Goal: Task Accomplishment & Management: Manage account settings

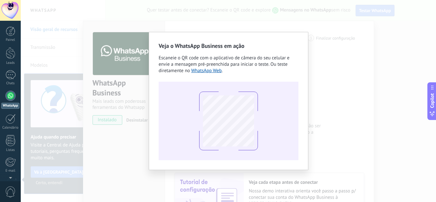
scroll to position [64, 0]
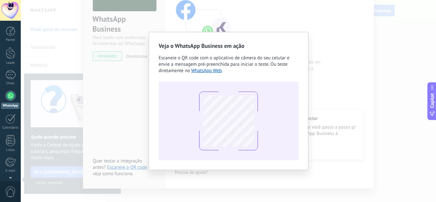
click at [163, 22] on div "Veja o WhatsApp Business em ação Escaneie o QR code com o aplicativo de câmera …" at bounding box center [228, 101] width 415 height 202
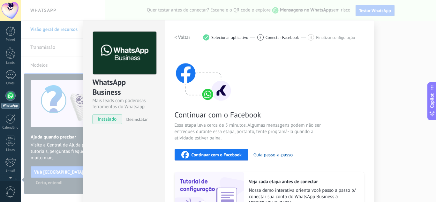
scroll to position [0, 0]
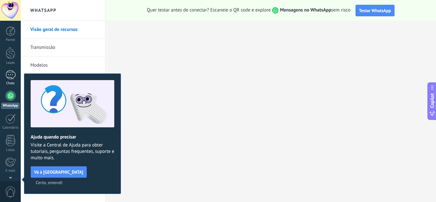
click at [13, 81] on div "Chats" at bounding box center [10, 83] width 19 height 4
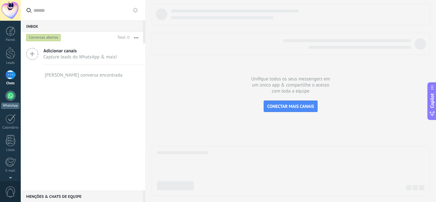
click at [12, 91] on div "Painel Leads Chats WhatsApp Clientes" at bounding box center [10, 136] width 21 height 218
click at [10, 93] on div at bounding box center [10, 96] width 10 height 10
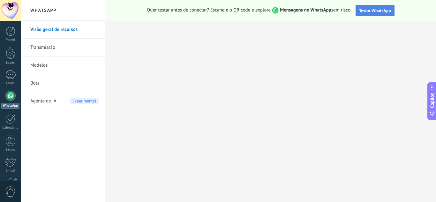
click at [371, 10] on span "Testar WhatsApp" at bounding box center [375, 11] width 32 height 6
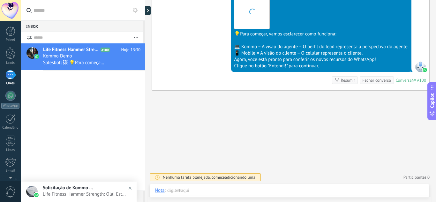
scroll to position [10, 0]
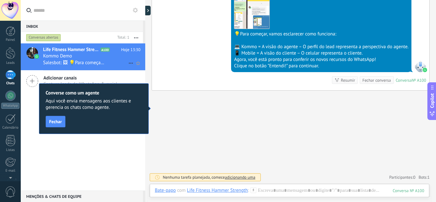
click at [73, 52] on span "Life Fitness Hammer Strength" at bounding box center [71, 50] width 56 height 6
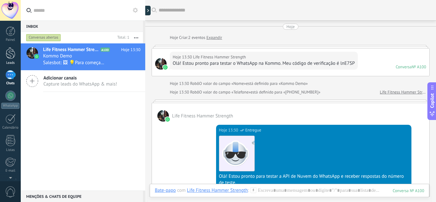
click at [9, 50] on div at bounding box center [11, 53] width 10 height 12
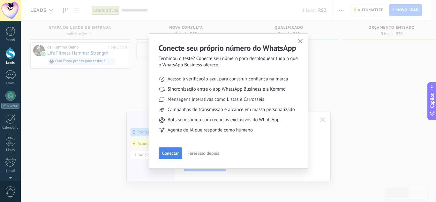
click at [168, 152] on span "Conectar" at bounding box center [170, 153] width 17 height 4
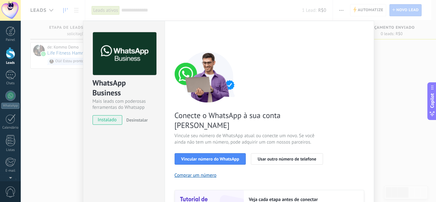
click at [388, 89] on div "WhatsApp Business Mais leads com poderosas ferramentas do Whatsapp instalado De…" at bounding box center [228, 101] width 415 height 202
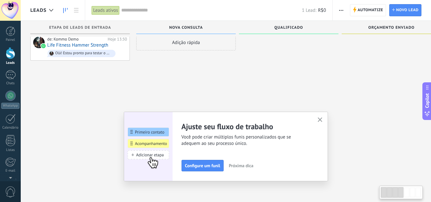
scroll to position [11, 0]
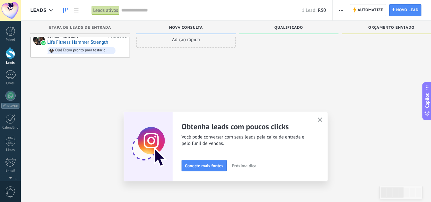
click at [323, 120] on icon "button" at bounding box center [320, 120] width 5 height 5
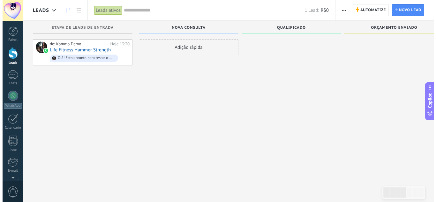
scroll to position [0, 0]
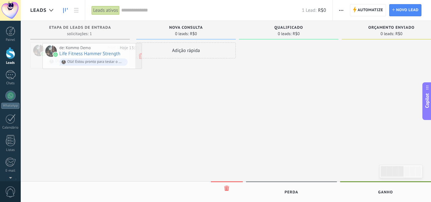
drag, startPoint x: 64, startPoint y: 47, endPoint x: 73, endPoint y: 46, distance: 9.3
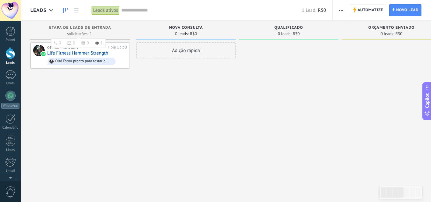
click at [80, 30] on div "Etapa de leads de entrada" at bounding box center [80, 28] width 93 height 5
drag, startPoint x: 74, startPoint y: 26, endPoint x: 64, endPoint y: 27, distance: 10.2
click at [63, 25] on div "Etapa de leads de entrada solicitações: 1 0 0 0 1 0 0 0 1" at bounding box center [80, 30] width 100 height 19
click at [71, 30] on div "Etapa de leads de entrada" at bounding box center [80, 28] width 93 height 5
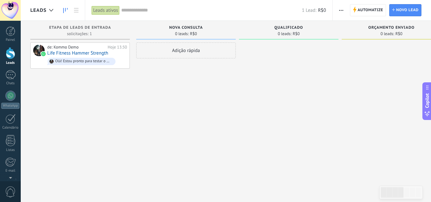
click at [184, 26] on span "Nova consulta" at bounding box center [186, 28] width 34 height 4
click at [293, 25] on div "Qualificado 0 leads: R$0" at bounding box center [289, 30] width 100 height 19
click at [72, 58] on div "Olá! Estou pronto para testar o WhatsApp na Kommo. Meu código de verificação é …" at bounding box center [82, 61] width 68 height 7
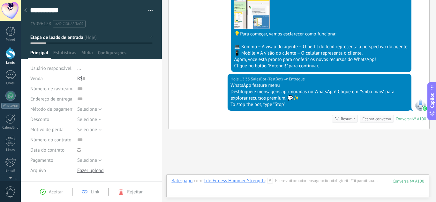
scroll to position [253, 0]
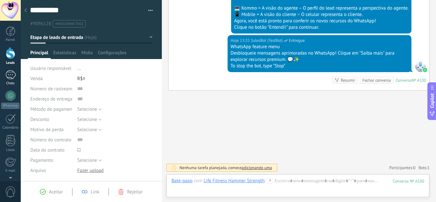
click at [15, 74] on div "1" at bounding box center [10, 74] width 10 height 9
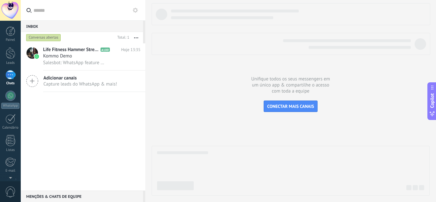
click at [71, 83] on span "Capture leads do WhatsApp & mais!" at bounding box center [80, 84] width 74 height 6
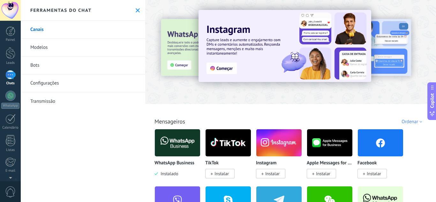
click at [136, 9] on use at bounding box center [138, 10] width 4 height 4
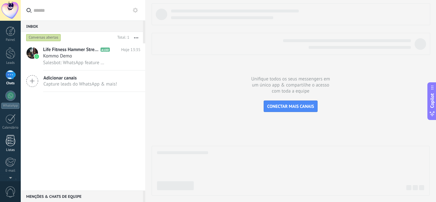
click at [9, 147] on link "Listas" at bounding box center [10, 143] width 21 height 17
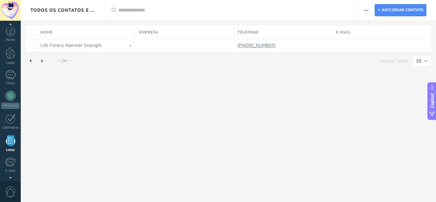
scroll to position [40, 0]
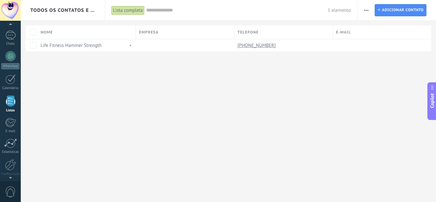
click at [381, 102] on div "Todos os contatos e Empresas Lista completa Aplicar 1 elemento Lista completa C…" at bounding box center [228, 101] width 415 height 202
click at [253, 97] on div "Todos os contatos e Empresas Lista completa Aplicar 1 elemento Lista completa C…" at bounding box center [228, 101] width 415 height 202
click at [148, 107] on div "Todos os contatos e Empresas Lista completa Aplicar 1 elemento Lista completa C…" at bounding box center [228, 101] width 415 height 202
click at [76, 44] on link "Life Fitness Hammer Strength" at bounding box center [71, 45] width 61 height 6
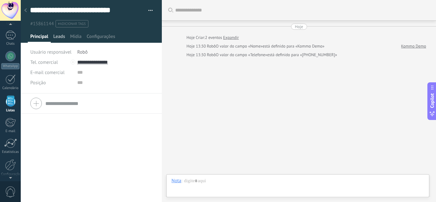
click at [58, 34] on span "Leads" at bounding box center [59, 38] width 12 height 9
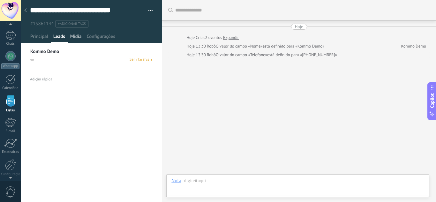
click at [73, 39] on span "Mídia" at bounding box center [75, 38] width 11 height 9
click at [93, 36] on span "Configurações" at bounding box center [101, 38] width 28 height 9
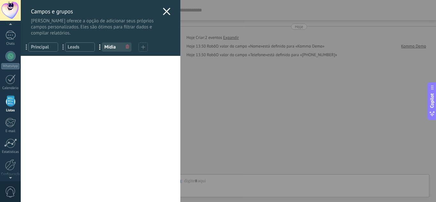
click at [21, 105] on div "Campos e grupos Kommo oferece a opção de adicionar seus próprios campos persona…" at bounding box center [228, 101] width 415 height 202
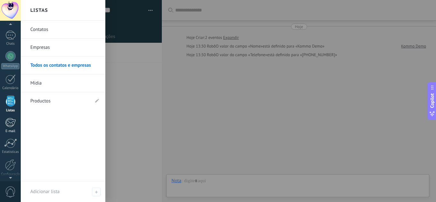
click at [10, 126] on div at bounding box center [10, 123] width 11 height 10
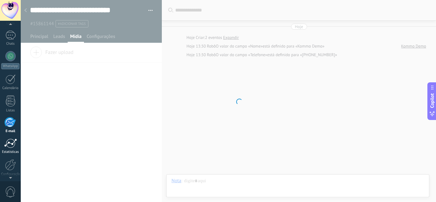
scroll to position [62, 0]
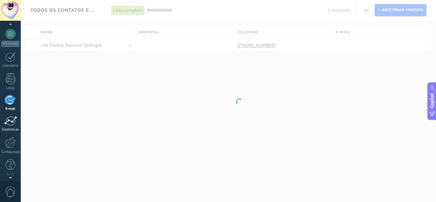
click at [10, 127] on link "Estatísticas" at bounding box center [10, 124] width 21 height 16
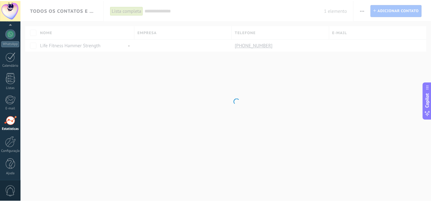
scroll to position [64, 0]
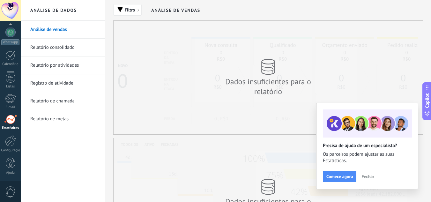
click at [369, 175] on span "Fechar" at bounding box center [368, 176] width 13 height 4
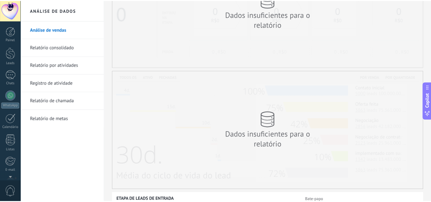
scroll to position [64, 0]
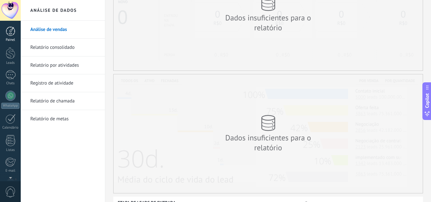
click at [7, 37] on link "Painel" at bounding box center [10, 35] width 21 height 16
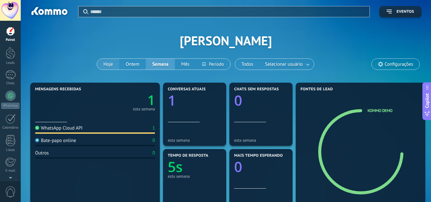
click at [107, 64] on button "Hoje" at bounding box center [108, 64] width 22 height 11
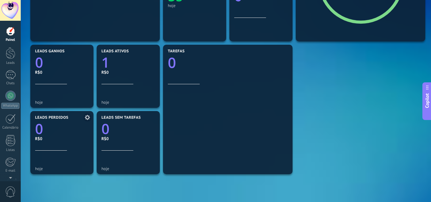
scroll to position [160, 0]
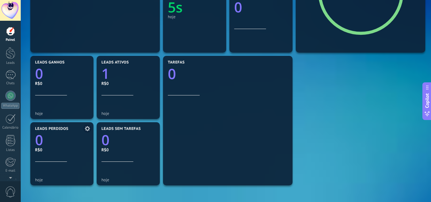
click at [45, 155] on div "Leads perdidos 0 R$0" at bounding box center [62, 144] width 54 height 35
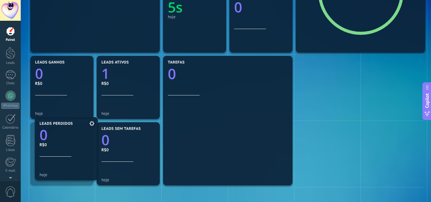
drag, startPoint x: 77, startPoint y: 134, endPoint x: 85, endPoint y: 126, distance: 11.3
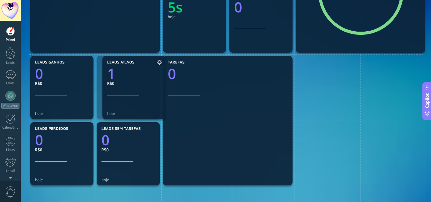
drag, startPoint x: 115, startPoint y: 91, endPoint x: 121, endPoint y: 91, distance: 5.7
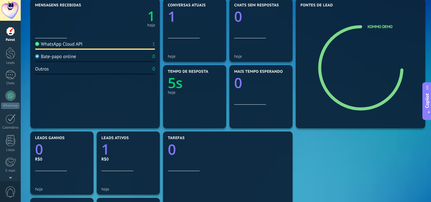
scroll to position [32, 0]
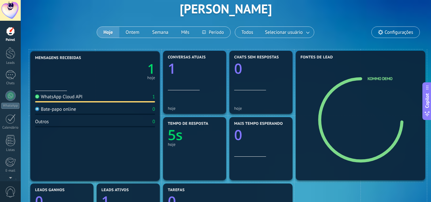
drag, startPoint x: 66, startPoint y: 83, endPoint x: 60, endPoint y: 84, distance: 6.1
click at [57, 37] on div "Aplicar Eventos Rodrigo oliveira Hoje Ontem Semana Mês Todos Selecionar usuário…" at bounding box center [226, 8] width 392 height 81
click at [92, 48] on div "Aplicar Eventos Rodrigo oliveira Hoje Ontem Semana Mês Todos Selecionar usuário…" at bounding box center [226, 8] width 392 height 81
drag, startPoint x: 95, startPoint y: 50, endPoint x: 95, endPoint y: 45, distance: 5.1
click at [95, 45] on div "Aplicar Eventos Rodrigo oliveira Hoje Ontem Semana Mês Todos Selecionar usuário…" at bounding box center [226, 184] width 411 height 433
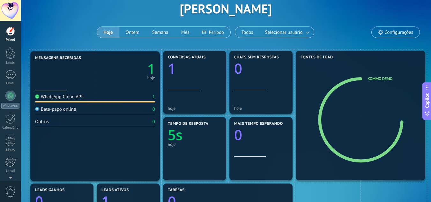
drag, startPoint x: 97, startPoint y: 59, endPoint x: 92, endPoint y: 60, distance: 5.5
click at [69, 29] on div "Aplicar Eventos Rodrigo oliveira Hoje Ontem Semana Mês Todos Selecionar usuário…" at bounding box center [226, 8] width 392 height 81
click at [70, 97] on div "WhatsApp Cloud API" at bounding box center [59, 96] width 48 height 6
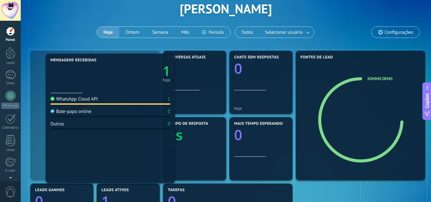
drag, startPoint x: 61, startPoint y: 82, endPoint x: 75, endPoint y: 84, distance: 14.9
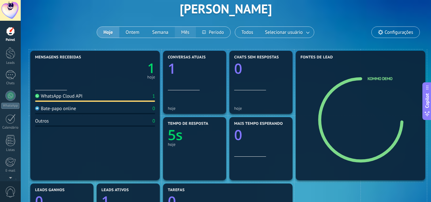
click at [184, 33] on button "Mês" at bounding box center [185, 32] width 21 height 11
click at [162, 32] on button "Semana" at bounding box center [160, 32] width 29 height 11
click at [128, 30] on button "Ontem" at bounding box center [132, 32] width 27 height 11
click at [110, 33] on button "Hoje" at bounding box center [108, 32] width 22 height 11
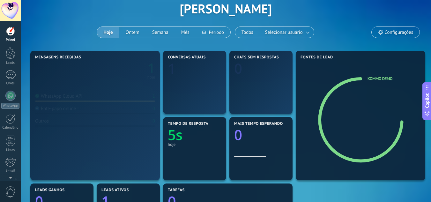
click at [197, 9] on div "Aplicar Eventos Rodrigo oliveira Hoje Ontem Semana Mês Todos Selecionar usuário…" at bounding box center [226, 8] width 392 height 81
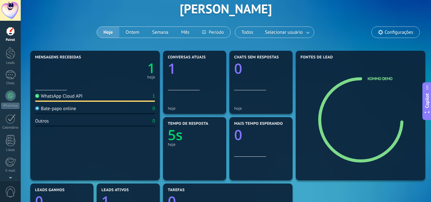
click at [383, 33] on use at bounding box center [380, 32] width 5 height 5
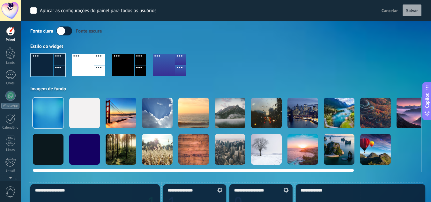
click at [256, 141] on div at bounding box center [266, 149] width 31 height 31
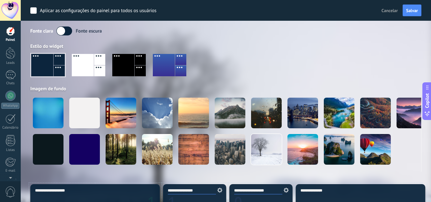
click at [259, 67] on div at bounding box center [226, 68] width 392 height 36
click at [68, 33] on label at bounding box center [65, 31] width 16 height 9
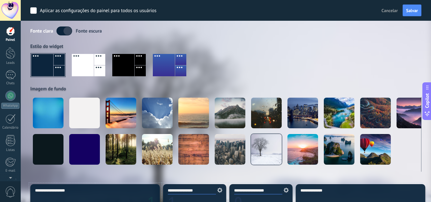
click at [68, 33] on label at bounding box center [65, 31] width 16 height 9
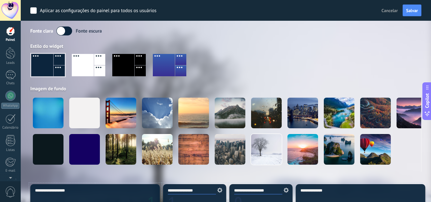
click at [192, 41] on div "Fonte clara Fonte escura Estilo do widget Imagem de fundo" at bounding box center [226, 99] width 392 height 145
click at [390, 7] on button "Cancelar" at bounding box center [389, 11] width 21 height 10
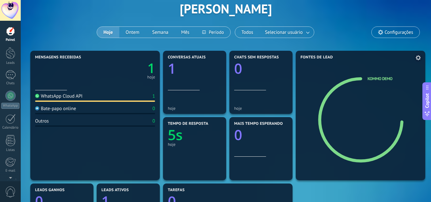
click at [377, 82] on ul "Kommo Demo" at bounding box center [394, 79] width 53 height 6
click at [420, 57] on use at bounding box center [418, 57] width 5 height 5
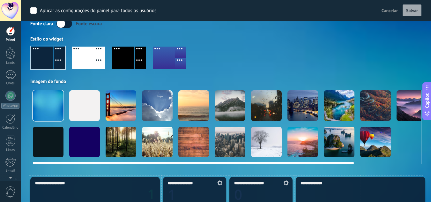
scroll to position [64, 0]
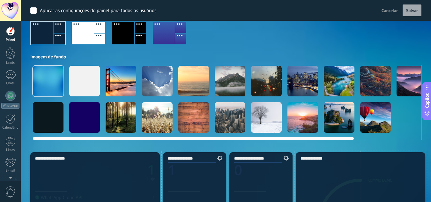
click at [238, 82] on div at bounding box center [230, 81] width 31 height 31
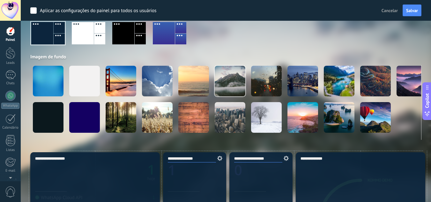
drag, startPoint x: 275, startPoint y: 44, endPoint x: 330, endPoint y: 39, distance: 54.8
click at [276, 44] on div at bounding box center [226, 36] width 392 height 36
click at [412, 9] on span "Salvar" at bounding box center [413, 10] width 12 height 4
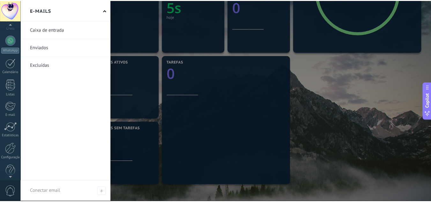
scroll to position [64, 0]
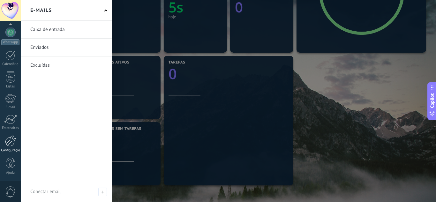
click at [13, 146] on div at bounding box center [10, 140] width 11 height 11
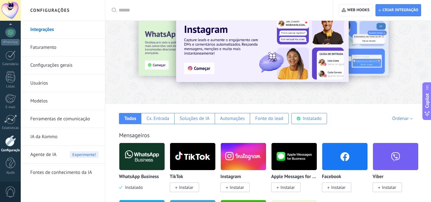
scroll to position [32, 0]
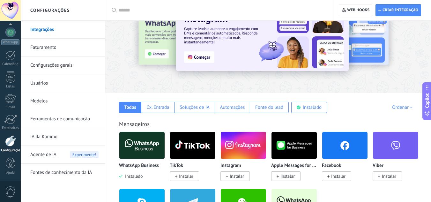
click at [43, 84] on link "Usuários" at bounding box center [64, 83] width 68 height 18
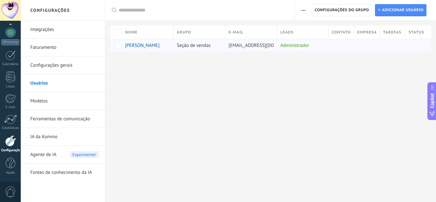
click at [294, 45] on div "Administrador" at bounding box center [301, 45] width 48 height 12
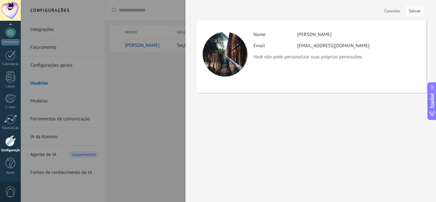
click at [164, 89] on div at bounding box center [218, 101] width 436 height 202
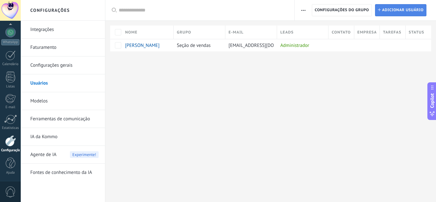
click at [392, 11] on span "Adicionar usuário" at bounding box center [403, 9] width 42 height 11
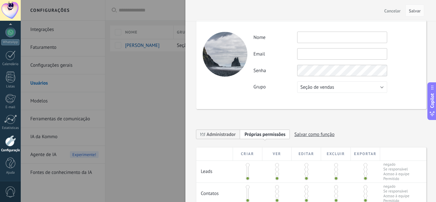
scroll to position [64, 0]
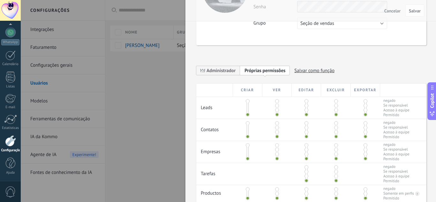
click at [279, 109] on div at bounding box center [277, 108] width 29 height 22
click at [297, 103] on div at bounding box center [306, 108] width 29 height 22
click at [309, 92] on div "Editar" at bounding box center [306, 90] width 29 height 13
drag, startPoint x: 274, startPoint y: 108, endPoint x: 292, endPoint y: 109, distance: 17.6
click at [292, 109] on div "Leads negado Se responsável Acesso à equipe Permitido" at bounding box center [311, 108] width 230 height 22
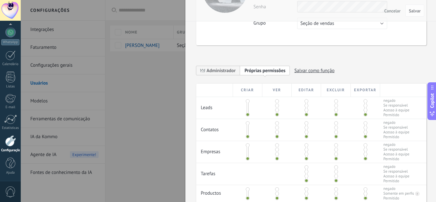
click at [277, 90] on div "Ver" at bounding box center [277, 90] width 29 height 13
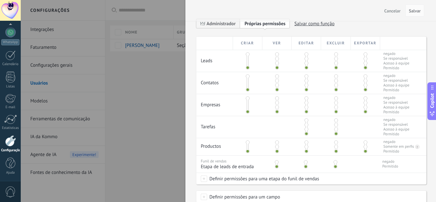
scroll to position [128, 0]
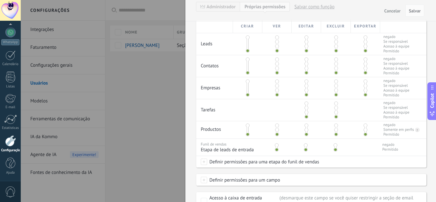
drag, startPoint x: 305, startPoint y: 116, endPoint x: 309, endPoint y: 101, distance: 15.6
click at [309, 101] on div at bounding box center [306, 110] width 29 height 22
drag, startPoint x: 306, startPoint y: 110, endPoint x: 308, endPoint y: 102, distance: 7.9
click at [308, 102] on div at bounding box center [306, 110] width 29 height 22
click at [277, 46] on span at bounding box center [277, 46] width 4 height 4
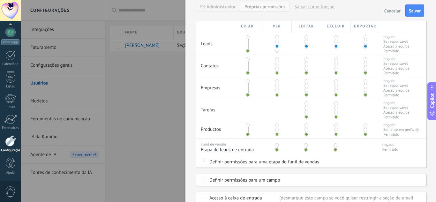
click at [277, 46] on span at bounding box center [277, 46] width 4 height 4
drag, startPoint x: 277, startPoint y: 46, endPoint x: 277, endPoint y: 54, distance: 8.3
click at [277, 54] on div at bounding box center [277, 44] width 29 height 22
click at [277, 51] on span at bounding box center [277, 51] width 4 height 4
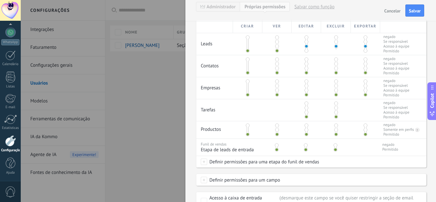
click at [307, 51] on span at bounding box center [307, 51] width 4 height 4
click at [336, 50] on span at bounding box center [336, 51] width 4 height 4
click at [364, 51] on span at bounding box center [366, 51] width 4 height 4
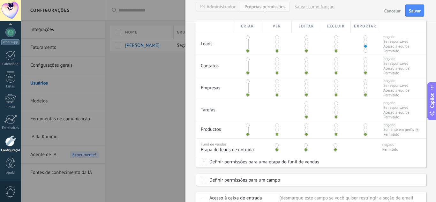
click at [364, 51] on span at bounding box center [366, 51] width 4 height 4
click at [391, 8] on button "Cancelar" at bounding box center [392, 10] width 21 height 10
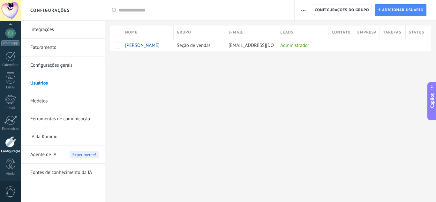
scroll to position [64, 0]
click at [12, 36] on div at bounding box center [10, 32] width 10 height 10
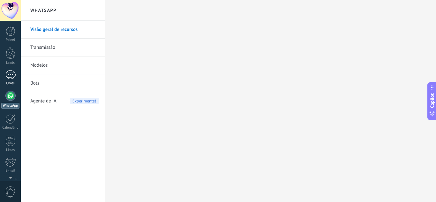
click at [11, 74] on div "1" at bounding box center [10, 74] width 10 height 9
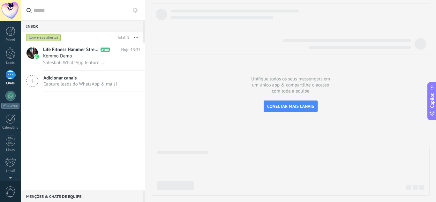
click at [138, 36] on button "button" at bounding box center [136, 37] width 14 height 11
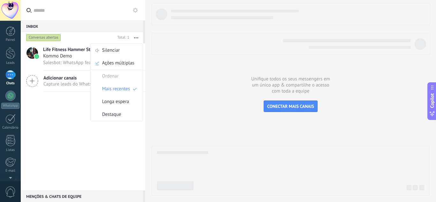
click at [103, 156] on div "Life Fitness Hammer Strength A100 Hoje 13:35 Kommo Demo Salesbot: WhatsApp feat…" at bounding box center [83, 116] width 125 height 147
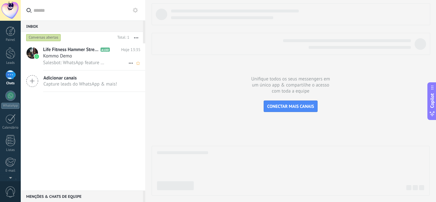
click at [74, 60] on span "Salesbot: WhatsApp feature menu Desbloqueie mensagens aprimoradas no WhatsApp! …" at bounding box center [74, 63] width 62 height 6
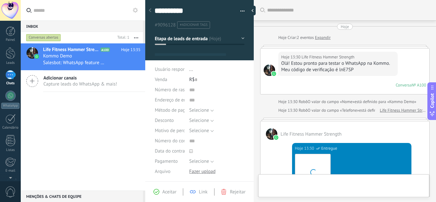
type textarea "**********"
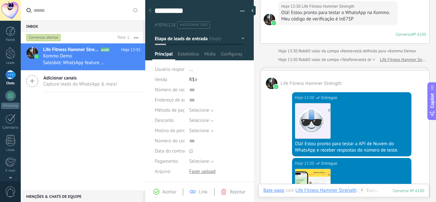
scroll to position [96, 0]
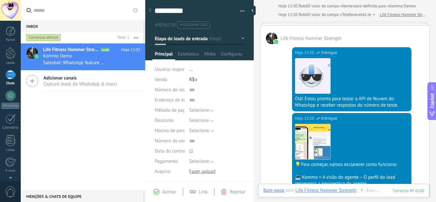
click at [332, 191] on div "Life Fitness Hammer Strength" at bounding box center [326, 190] width 61 height 6
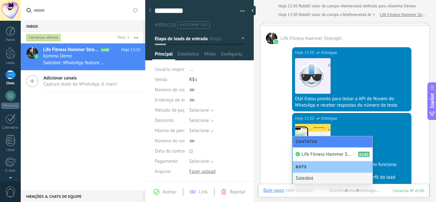
click at [303, 166] on span "Bots" at bounding box center [303, 167] width 14 height 5
click at [302, 179] on div "Salesbot" at bounding box center [333, 178] width 80 height 11
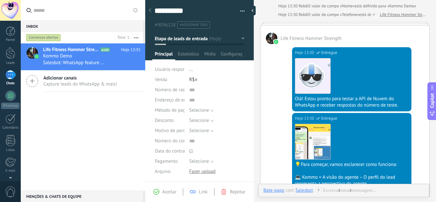
click at [269, 155] on div "Hoje 13:30 SalesBot (TestBot) Entregue Download 💡Para começar, vamos esclarecer…" at bounding box center [345, 168] width 169 height 110
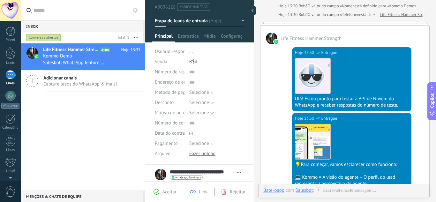
scroll to position [32, 0]
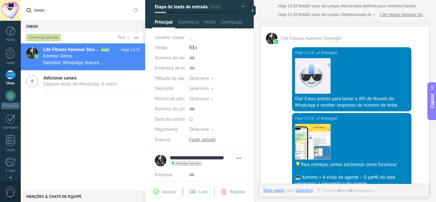
click at [200, 141] on div at bounding box center [202, 140] width 27 height 6
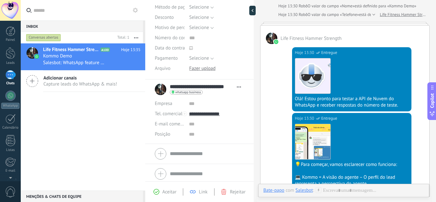
scroll to position [106, 0]
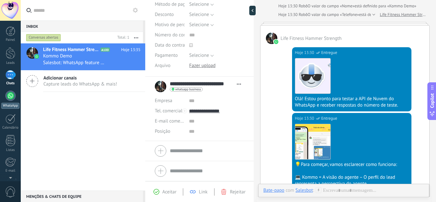
click at [8, 95] on div at bounding box center [10, 96] width 10 height 10
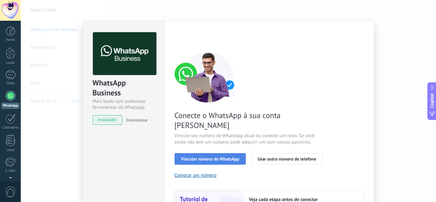
click at [198, 157] on span "Vincular número do WhatsApp" at bounding box center [210, 159] width 58 height 4
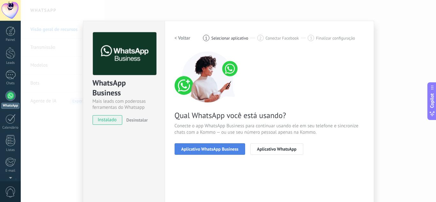
click at [226, 148] on span "Aplicativo WhatsApp Business" at bounding box center [209, 149] width 57 height 4
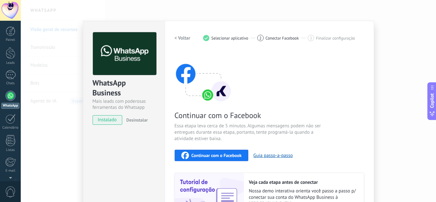
click at [210, 89] on img at bounding box center [203, 76] width 57 height 51
click at [263, 36] on div "2 Conectar Facebook" at bounding box center [282, 38] width 51 height 6
drag, startPoint x: 314, startPoint y: 35, endPoint x: 294, endPoint y: 58, distance: 30.8
click at [314, 35] on div "3 Finalizar configuração" at bounding box center [331, 38] width 47 height 6
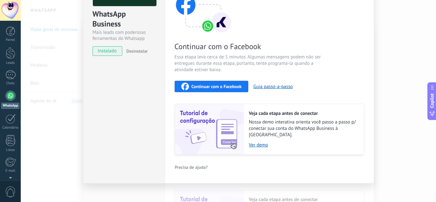
scroll to position [69, 0]
click at [259, 142] on link "Ver demo" at bounding box center [303, 145] width 109 height 6
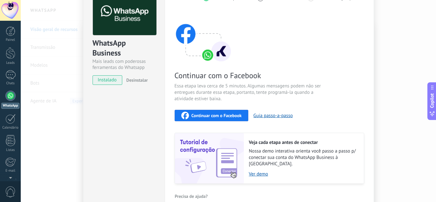
scroll to position [0, 0]
